Goal: Task Accomplishment & Management: Manage account settings

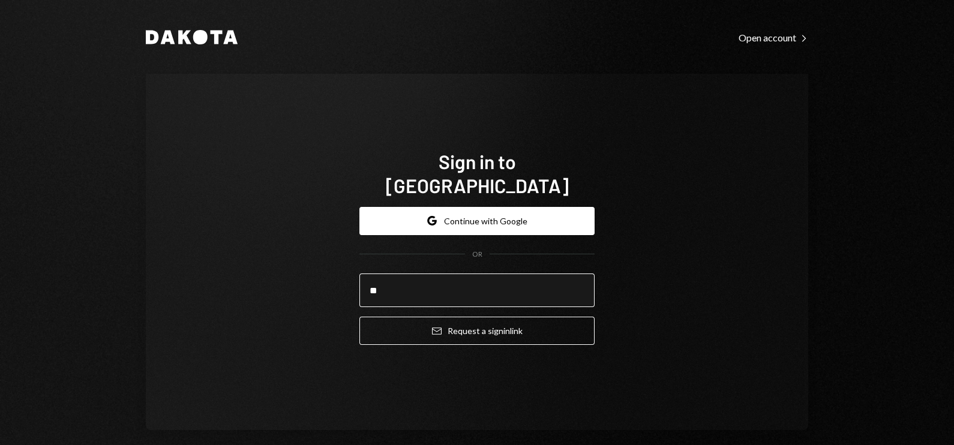
type input "**********"
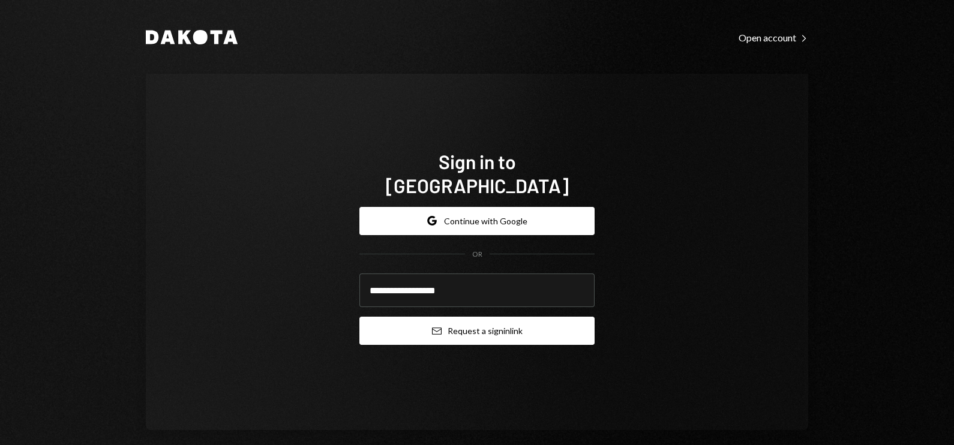
click at [478, 317] on button "Email Request a sign in link" at bounding box center [476, 331] width 235 height 28
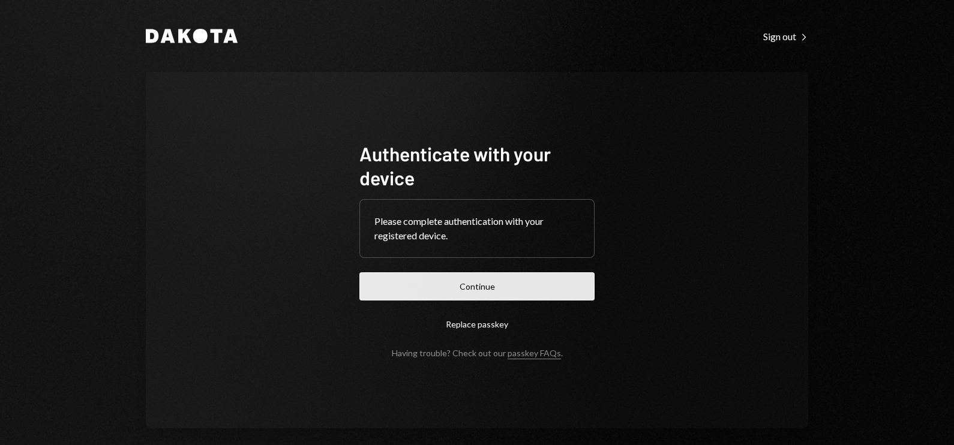
click at [377, 286] on button "Continue" at bounding box center [476, 286] width 235 height 28
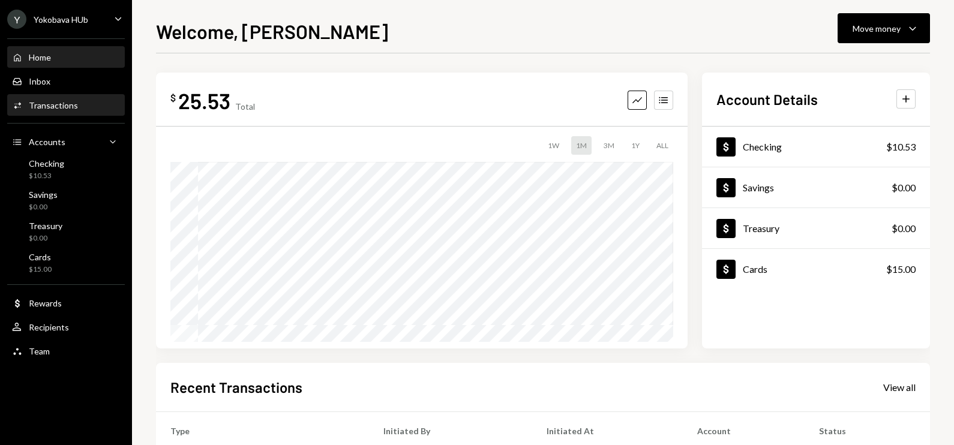
click at [60, 102] on div "Transactions" at bounding box center [53, 105] width 49 height 10
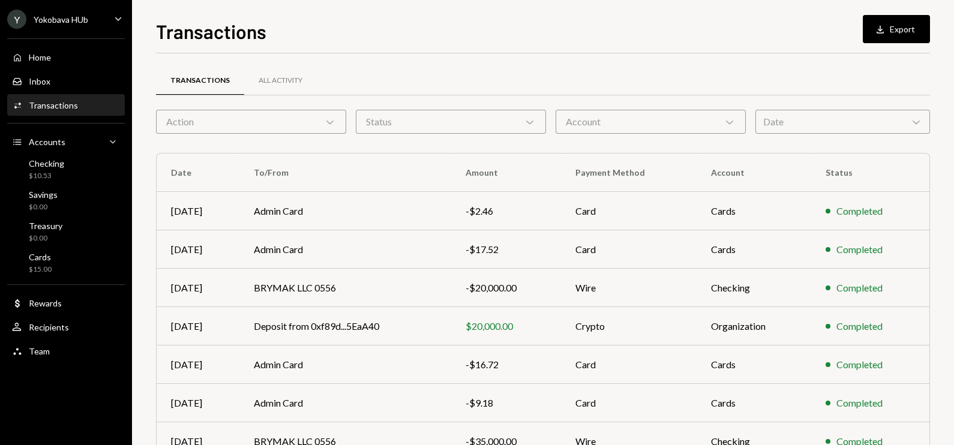
click at [73, 26] on div "Y Yokobava HUb" at bounding box center [47, 19] width 81 height 19
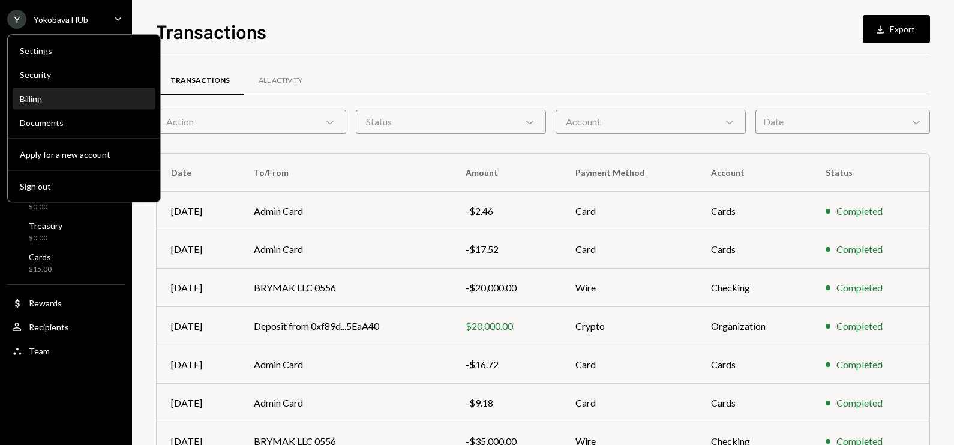
click at [41, 103] on div "Billing" at bounding box center [84, 99] width 128 height 10
